Goal: Information Seeking & Learning: Learn about a topic

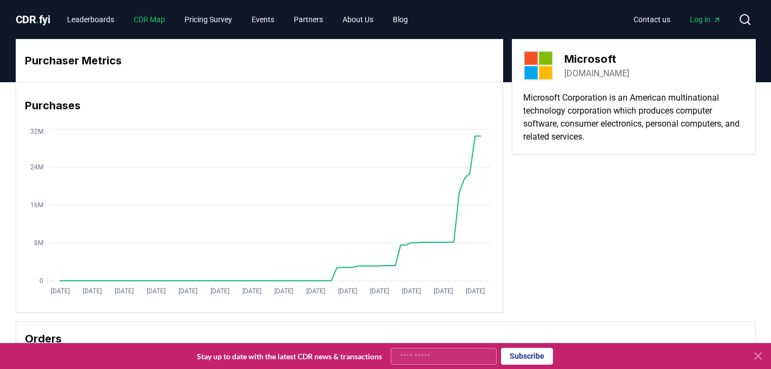
click at [170, 22] on link "CDR Map" at bounding box center [149, 19] width 49 height 19
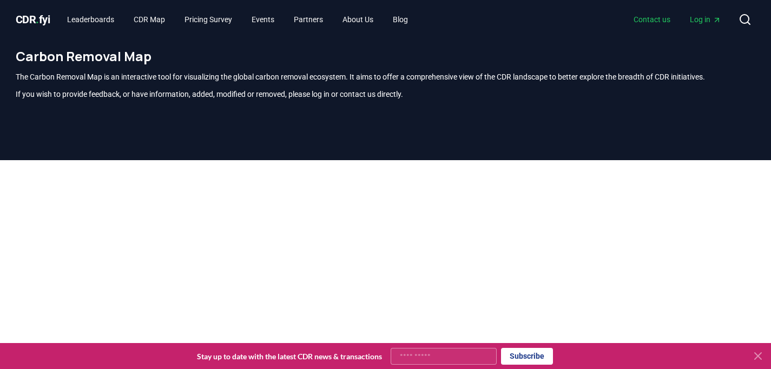
click at [657, 18] on link "Contact us" at bounding box center [652, 19] width 54 height 19
click at [218, 25] on link "Pricing Survey" at bounding box center [208, 19] width 65 height 19
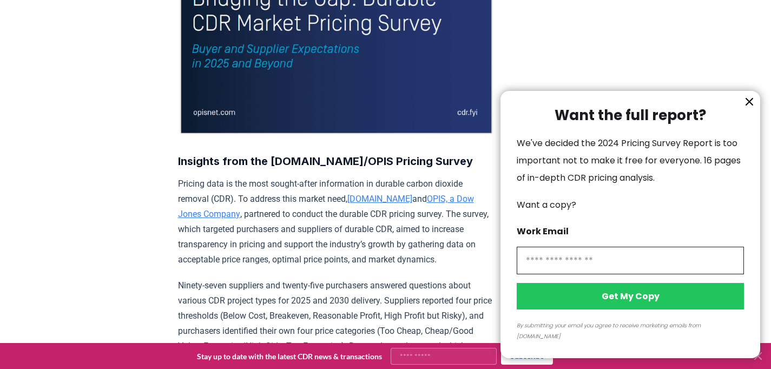
scroll to position [231, 0]
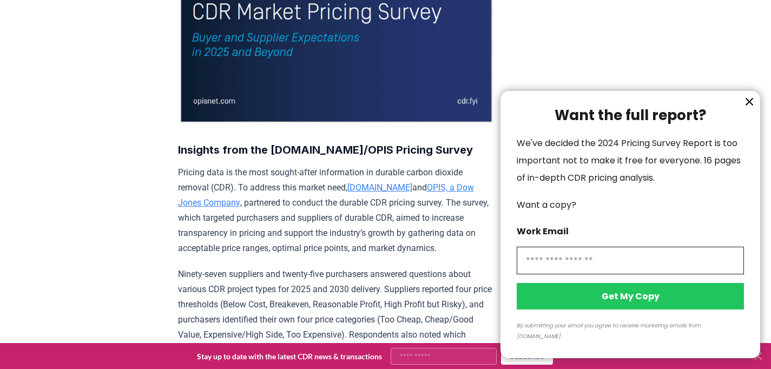
click at [750, 108] on icon "information" at bounding box center [749, 101] width 13 height 13
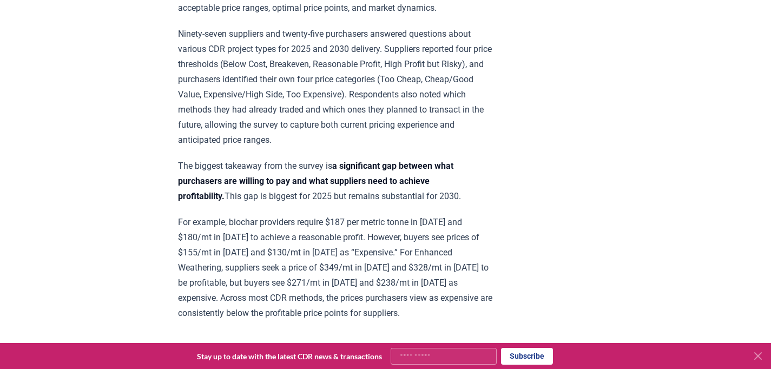
scroll to position [0, 0]
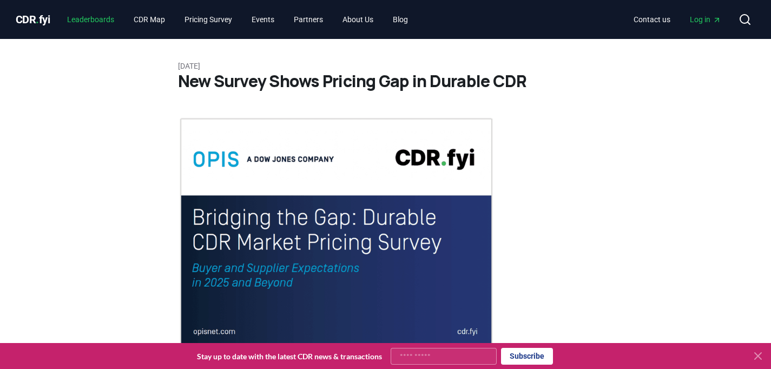
click at [109, 19] on link "Leaderboards" at bounding box center [90, 19] width 64 height 19
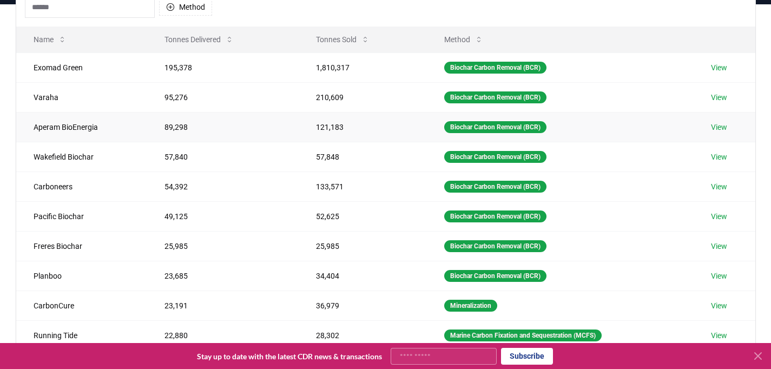
scroll to position [3, 0]
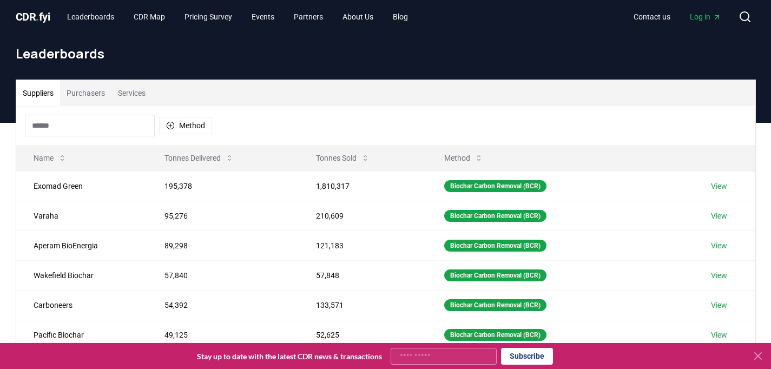
click at [83, 101] on button "Purchasers" at bounding box center [85, 93] width 51 height 26
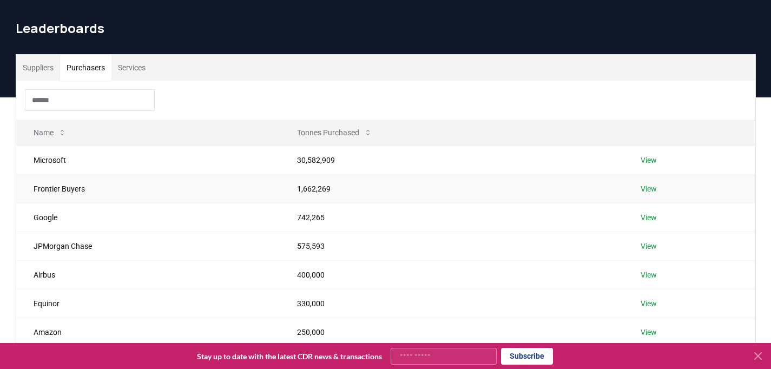
scroll to position [35, 0]
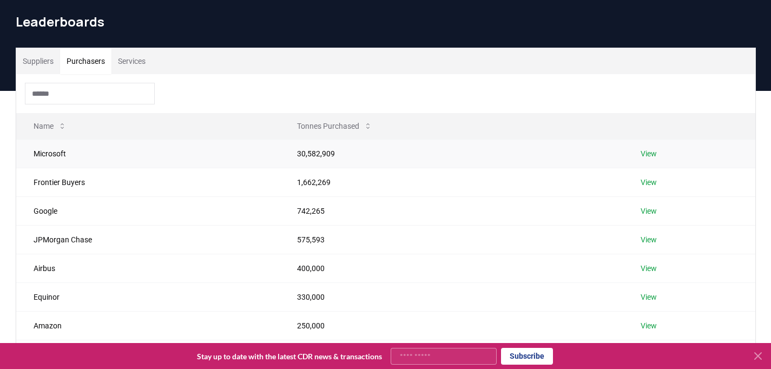
click at [653, 155] on link "View" at bounding box center [649, 153] width 16 height 11
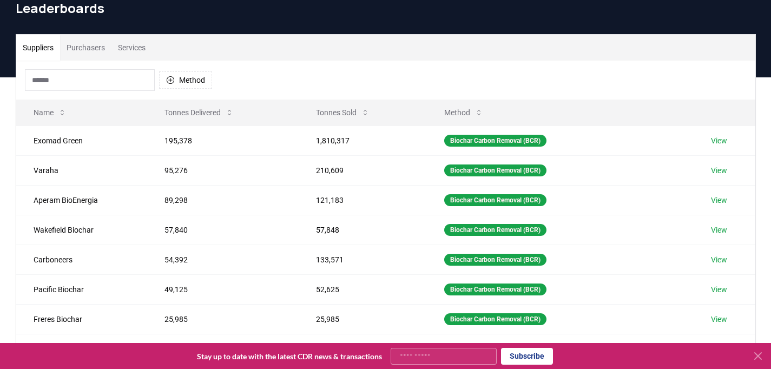
scroll to position [44, 0]
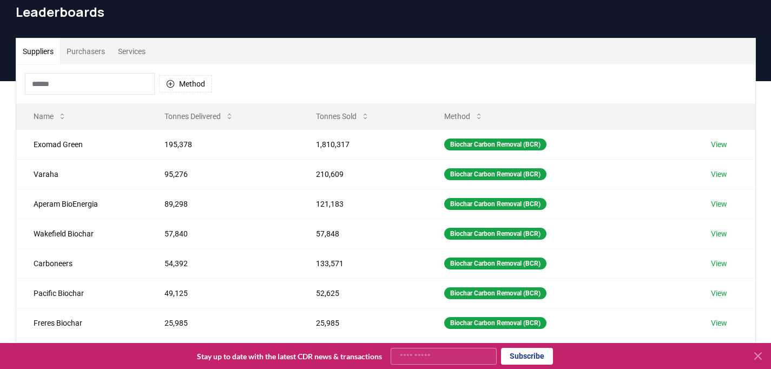
click at [487, 88] on div "Method" at bounding box center [386, 83] width 740 height 39
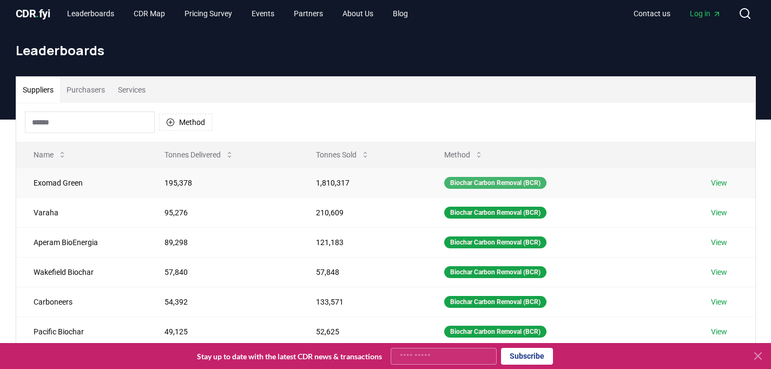
scroll to position [0, 0]
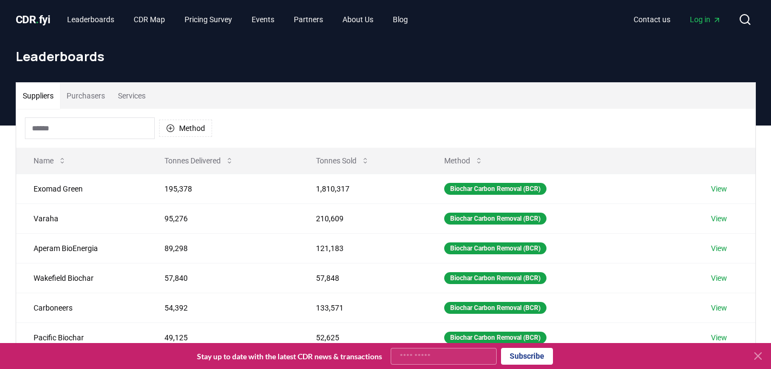
click at [97, 95] on button "Purchasers" at bounding box center [85, 96] width 51 height 26
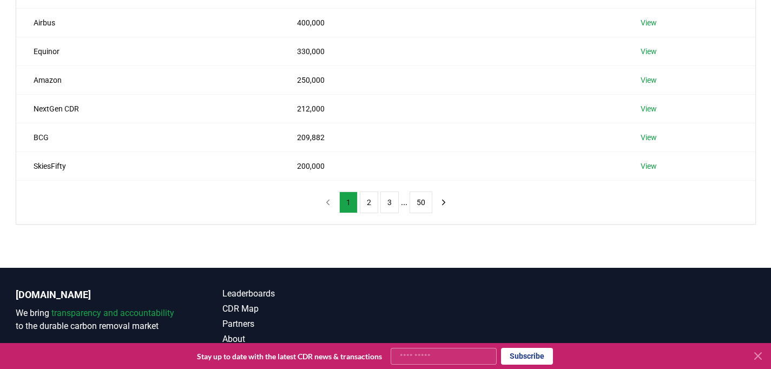
scroll to position [291, 0]
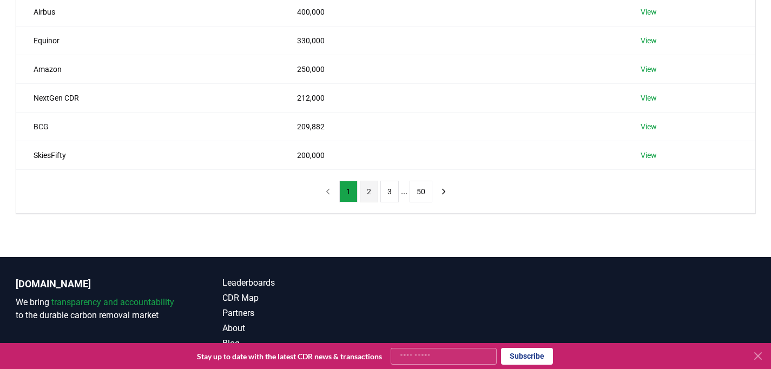
click at [360, 187] on button "2" at bounding box center [369, 192] width 18 height 22
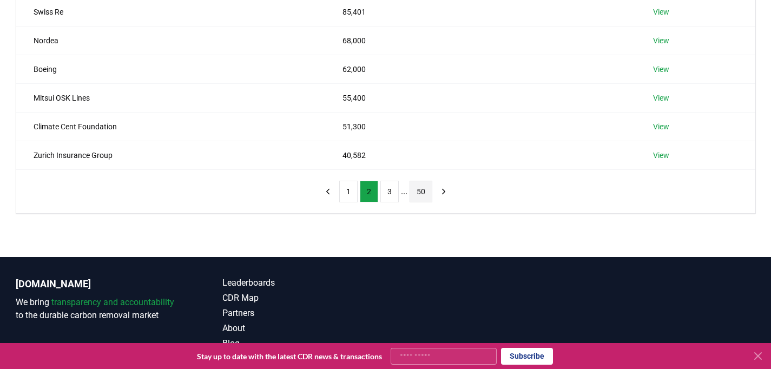
click at [416, 199] on button "50" at bounding box center [421, 192] width 23 height 22
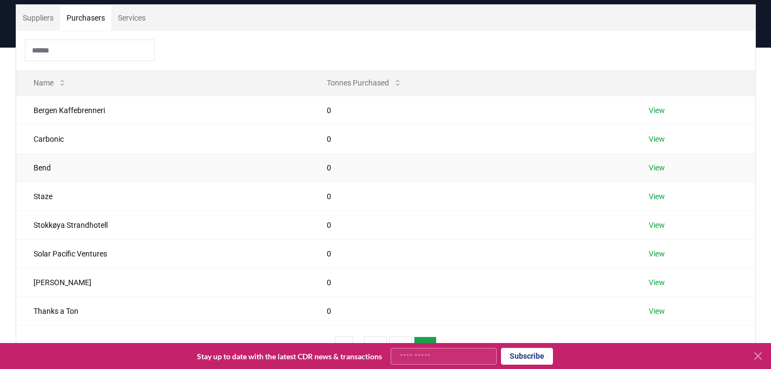
scroll to position [141, 0]
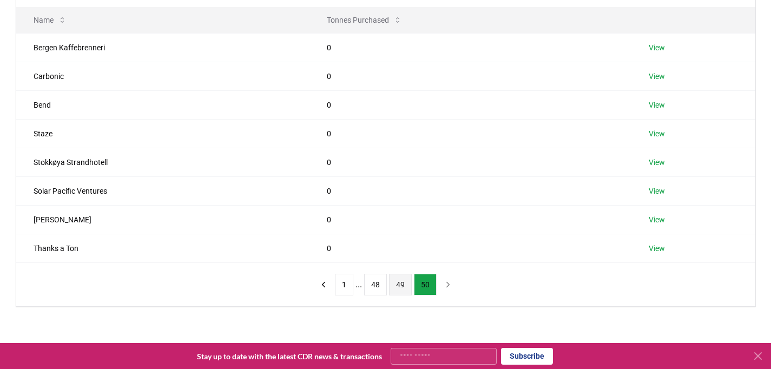
click at [401, 282] on button "49" at bounding box center [400, 285] width 23 height 22
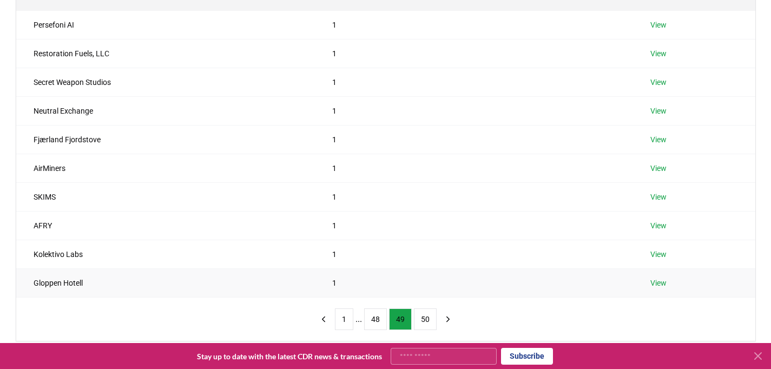
scroll to position [167, 0]
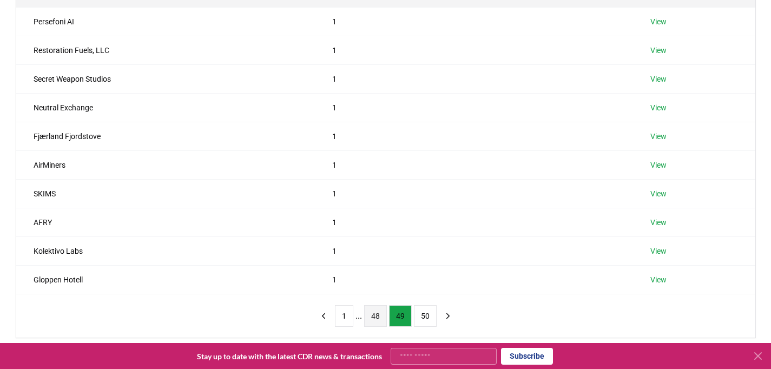
click at [375, 322] on button "48" at bounding box center [375, 316] width 23 height 22
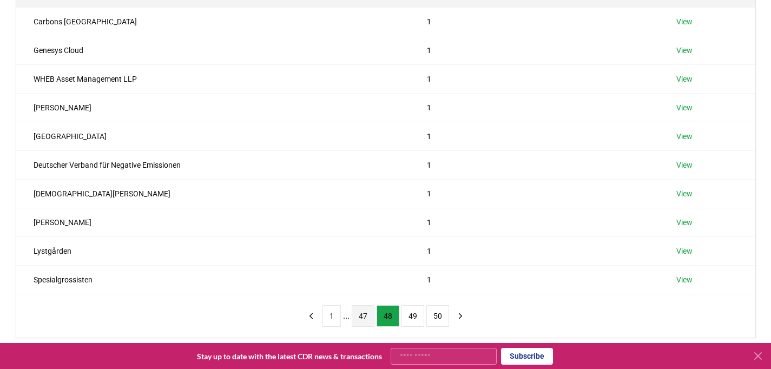
click at [367, 315] on button "47" at bounding box center [363, 316] width 23 height 22
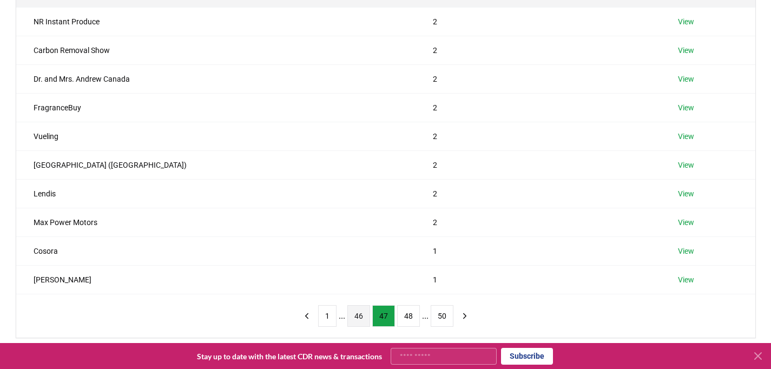
click at [354, 316] on button "46" at bounding box center [359, 316] width 23 height 22
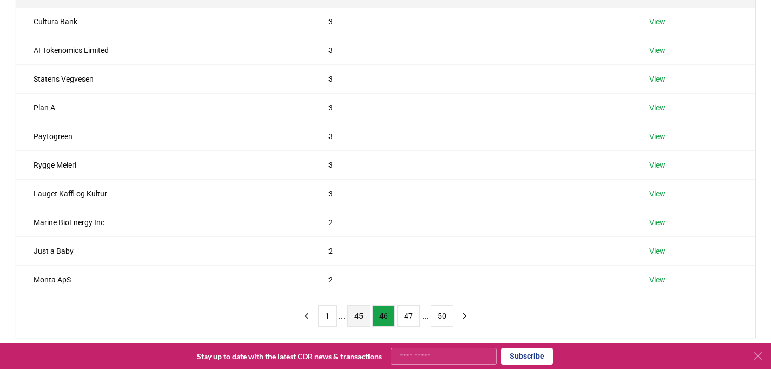
click at [350, 316] on button "45" at bounding box center [359, 316] width 23 height 22
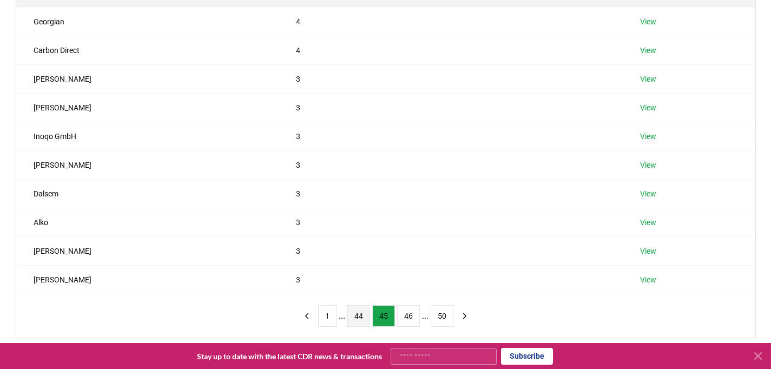
click at [350, 316] on button "44" at bounding box center [359, 316] width 23 height 22
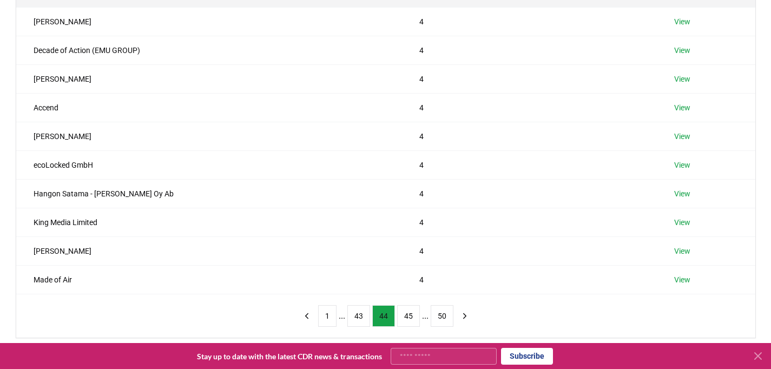
click at [350, 316] on button "43" at bounding box center [359, 316] width 23 height 22
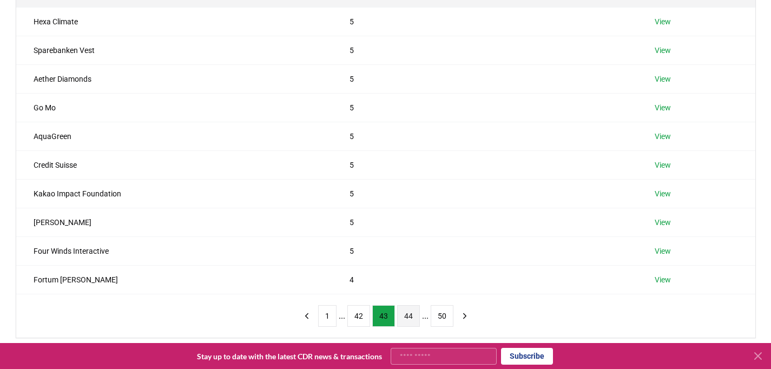
click at [350, 316] on button "42" at bounding box center [359, 316] width 23 height 22
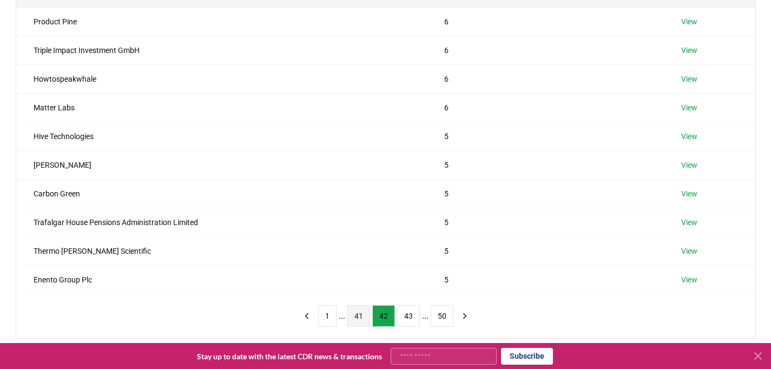
click at [348, 316] on button "41" at bounding box center [359, 316] width 23 height 22
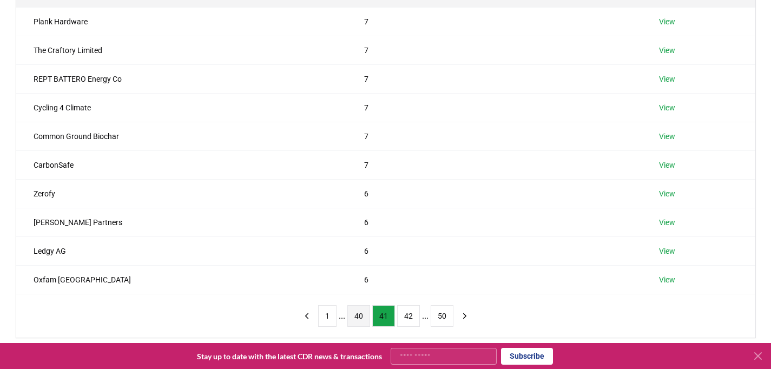
click at [348, 316] on button "40" at bounding box center [359, 316] width 23 height 22
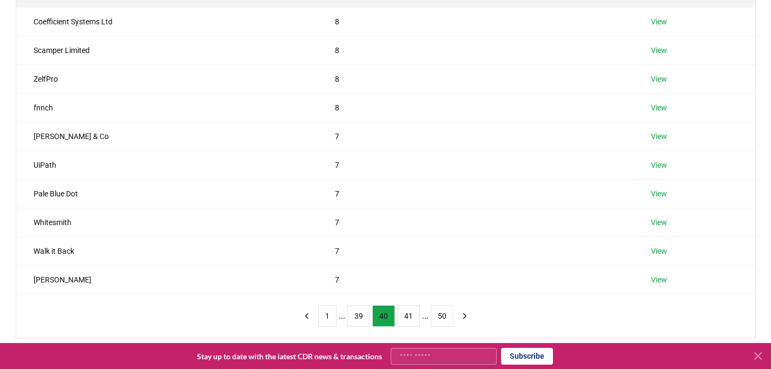
click at [348, 316] on button "39" at bounding box center [359, 316] width 23 height 22
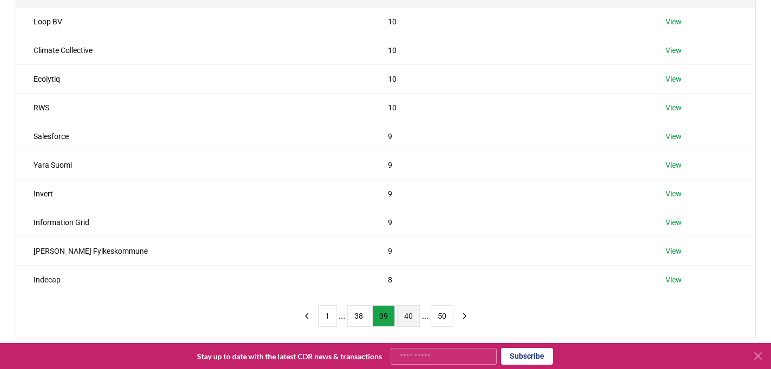
click at [348, 316] on button "38" at bounding box center [359, 316] width 23 height 22
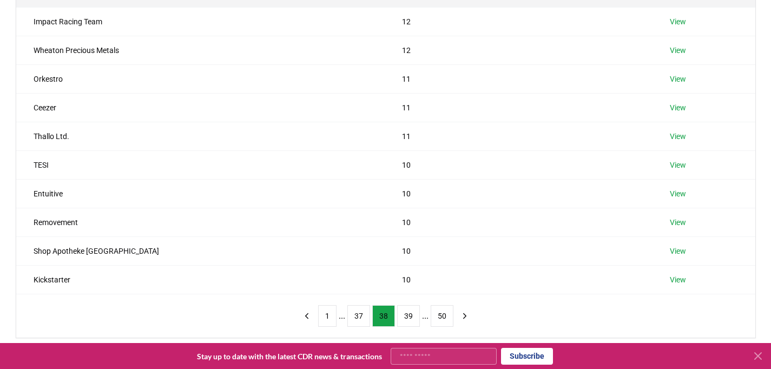
click at [348, 316] on button "37" at bounding box center [359, 316] width 23 height 22
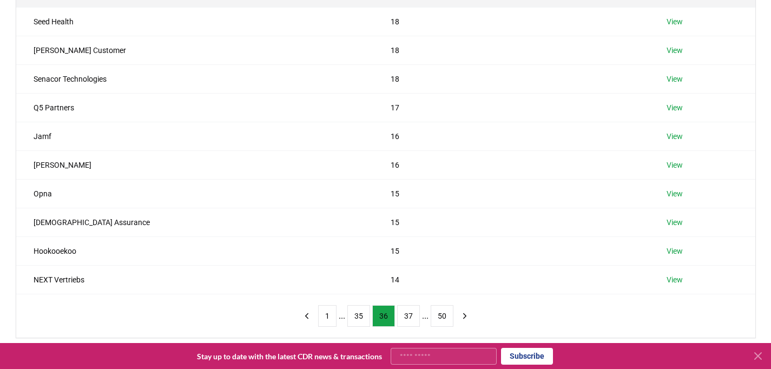
click at [348, 316] on button "35" at bounding box center [359, 316] width 23 height 22
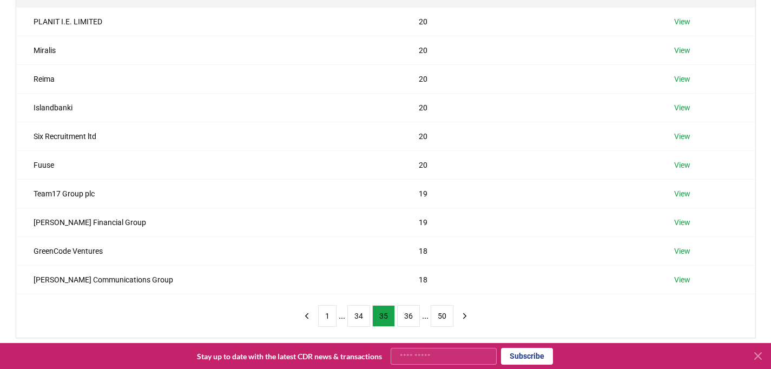
click at [348, 316] on button "34" at bounding box center [359, 316] width 23 height 22
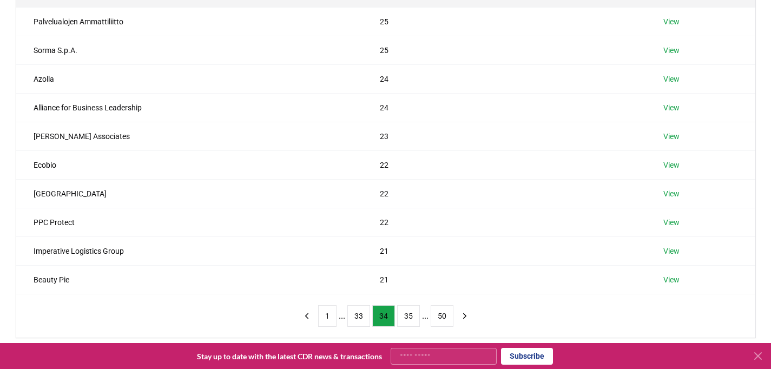
click at [348, 316] on button "33" at bounding box center [359, 316] width 23 height 22
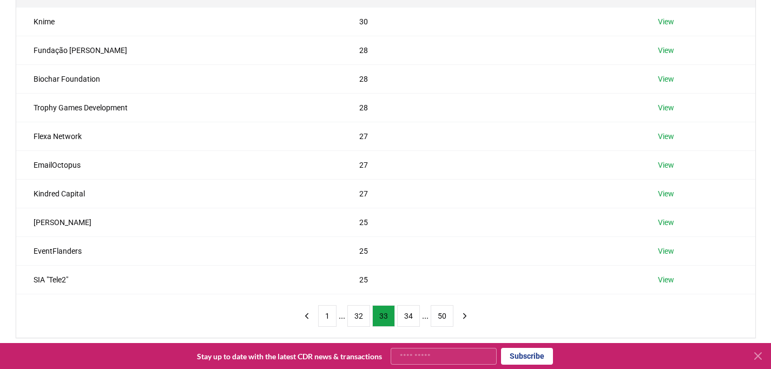
click at [348, 316] on button "32" at bounding box center [359, 316] width 23 height 22
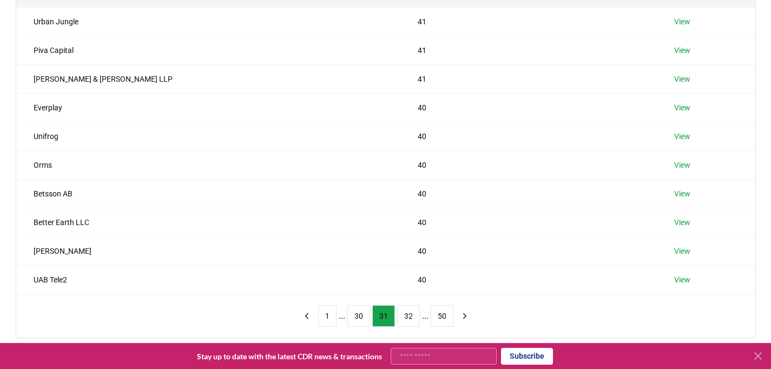
click at [348, 316] on button "30" at bounding box center [359, 316] width 23 height 22
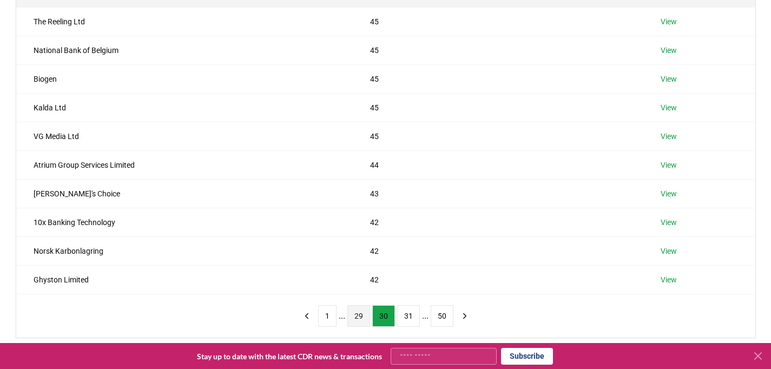
click at [348, 315] on button "29" at bounding box center [359, 316] width 23 height 22
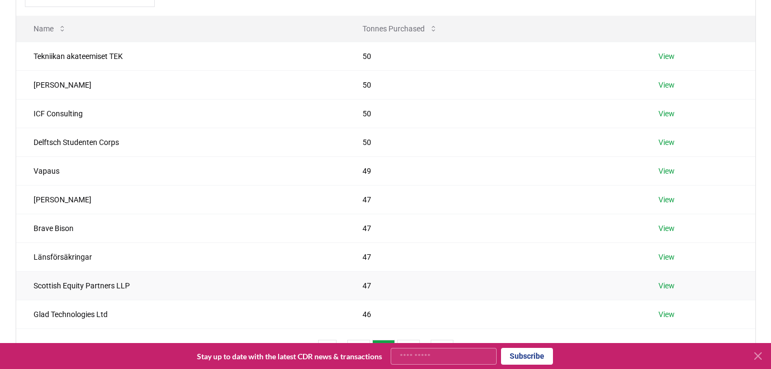
scroll to position [129, 0]
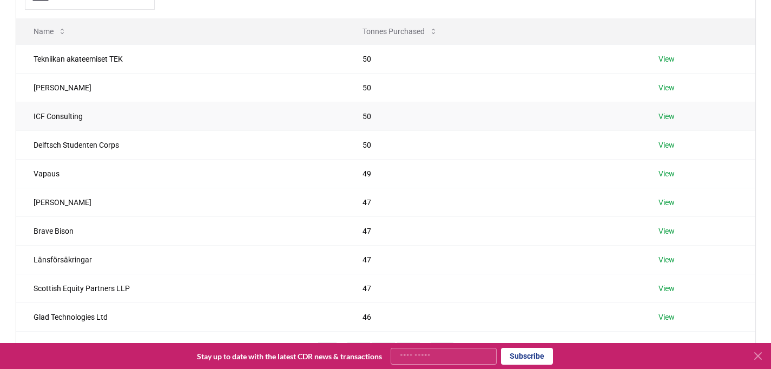
click at [666, 113] on link "View" at bounding box center [667, 116] width 16 height 11
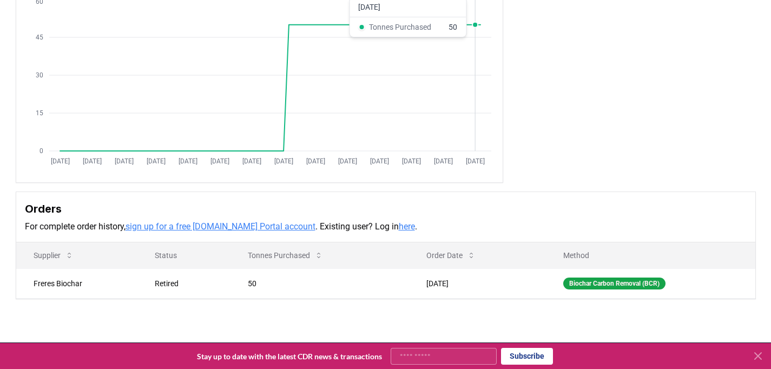
scroll to position [168, 0]
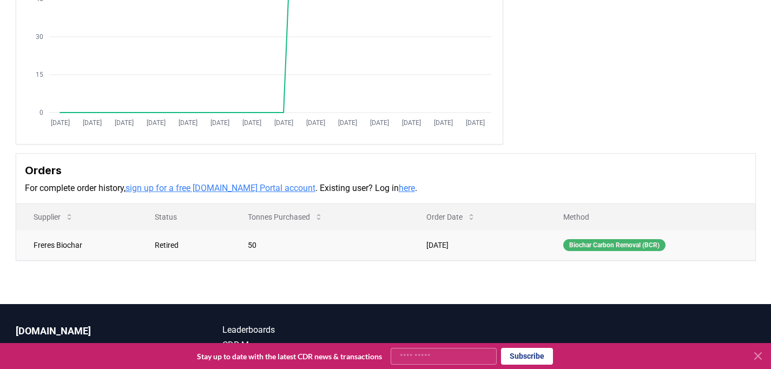
click at [574, 246] on div "Biochar Carbon Removal (BCR)" at bounding box center [615, 245] width 102 height 12
click at [583, 245] on div "Biochar Carbon Removal (BCR)" at bounding box center [615, 245] width 102 height 12
click at [450, 234] on td "[DATE]" at bounding box center [477, 245] width 137 height 30
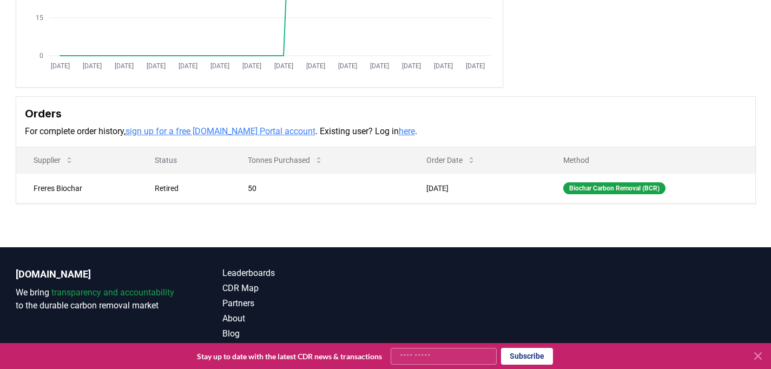
scroll to position [237, 0]
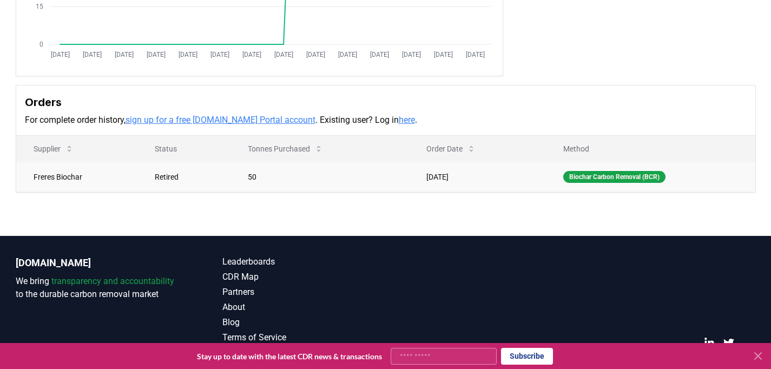
click at [454, 180] on td "[DATE]" at bounding box center [477, 177] width 137 height 30
click at [583, 176] on div "Biochar Carbon Removal (BCR)" at bounding box center [615, 177] width 102 height 12
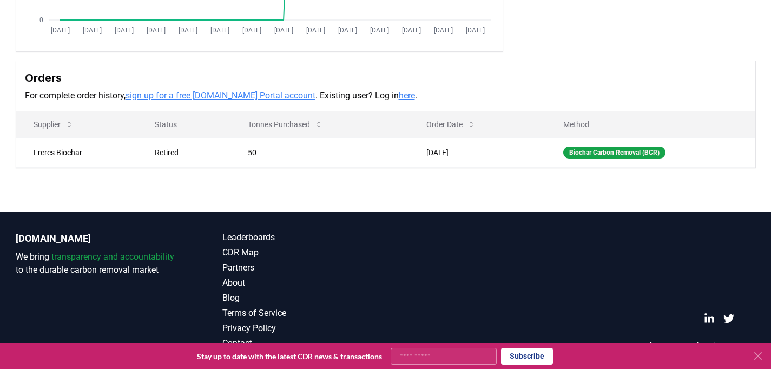
scroll to position [0, 0]
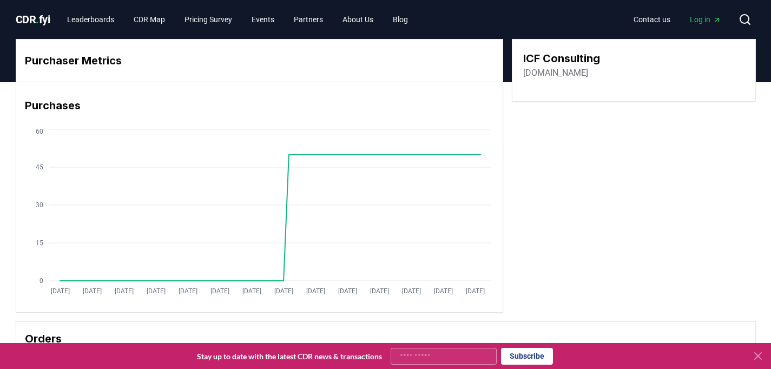
click at [570, 235] on div "Purchaser Metrics Purchases [DATE] [DATE] [DATE] [DATE] [DATE] [DATE] [DATE] [D…" at bounding box center [386, 176] width 741 height 274
